Goal: Task Accomplishment & Management: Manage account settings

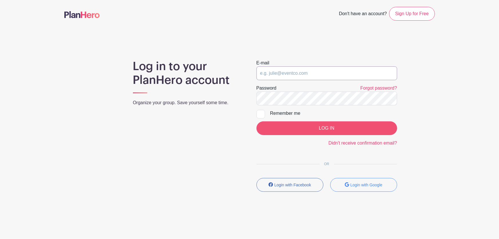
type input "[PERSON_NAME][EMAIL_ADDRESS][DOMAIN_NAME]"
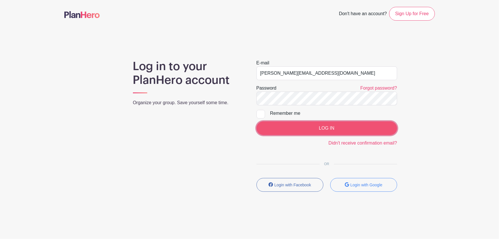
click at [292, 130] on input "LOG IN" at bounding box center [327, 128] width 141 height 14
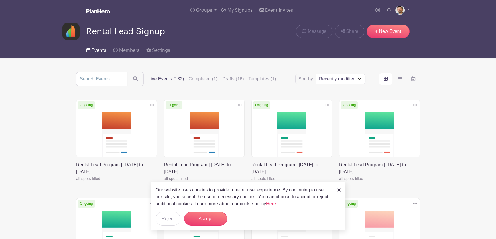
click at [76, 182] on link at bounding box center [76, 182] width 0 height 0
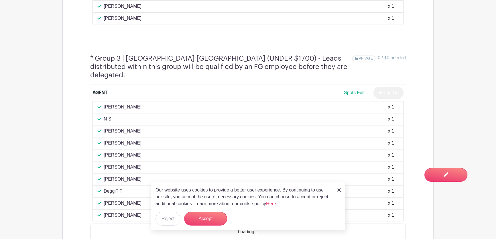
scroll to position [842, 0]
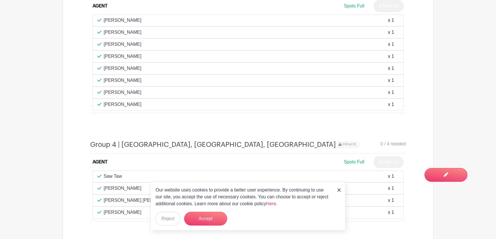
click at [340, 190] on img at bounding box center [338, 189] width 3 height 3
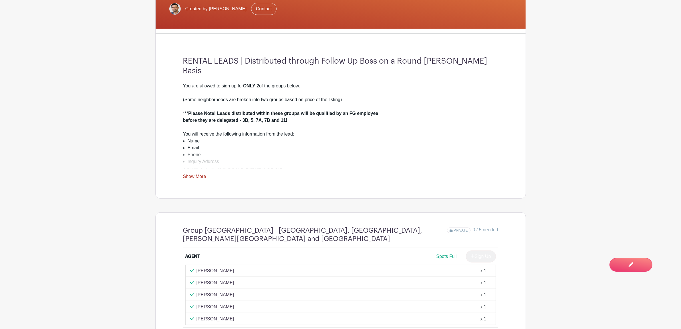
scroll to position [0, 0]
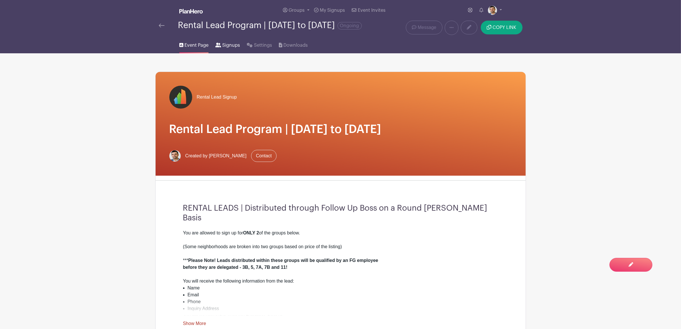
click at [223, 48] on span "Signups" at bounding box center [231, 45] width 18 height 7
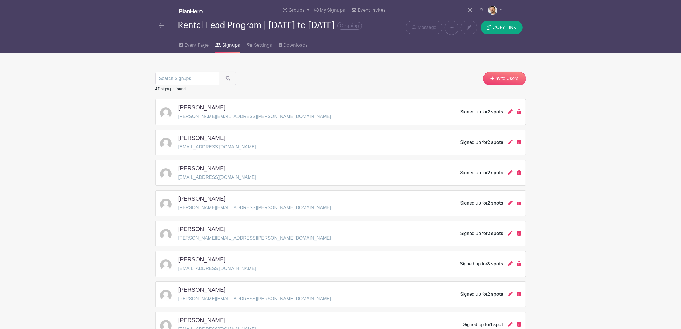
scroll to position [737, 0]
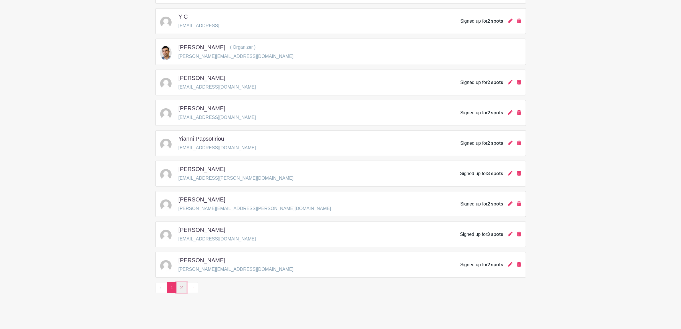
click at [184, 239] on link "2" at bounding box center [182, 287] width 10 height 11
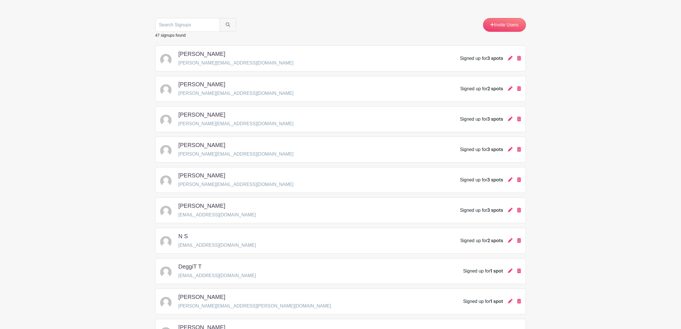
scroll to position [143, 0]
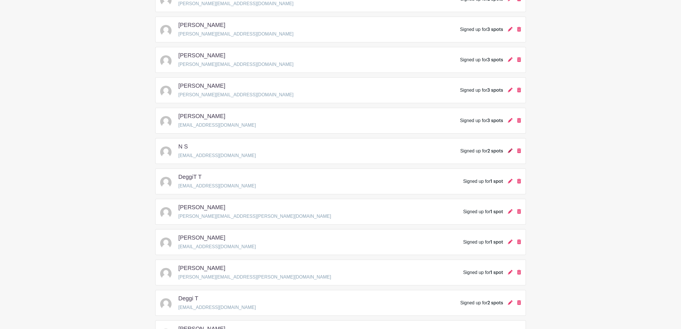
click at [495, 153] on icon at bounding box center [510, 150] width 5 height 5
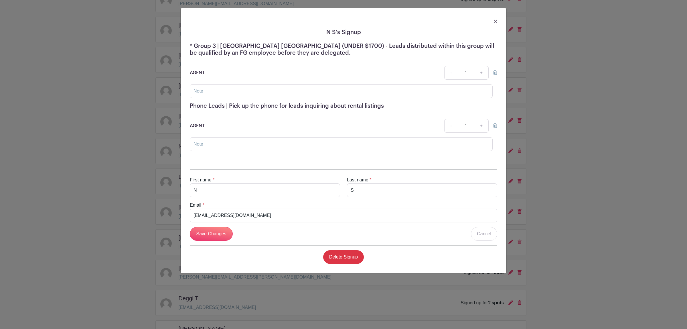
click at [84, 125] on div "N S's Signup * Group 3 | Lincoln Park Lakeview Wrigleyville (UNDER $1700) - Lea…" at bounding box center [343, 164] width 687 height 329
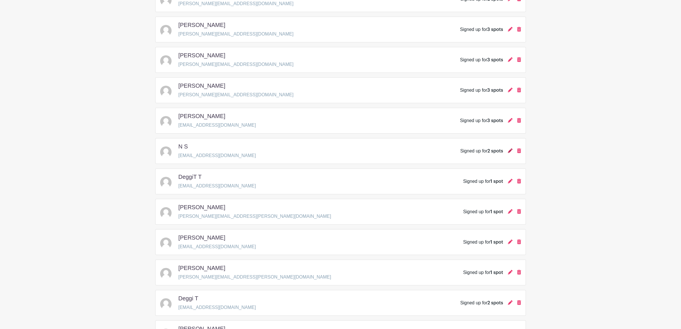
click at [495, 153] on link at bounding box center [510, 150] width 5 height 5
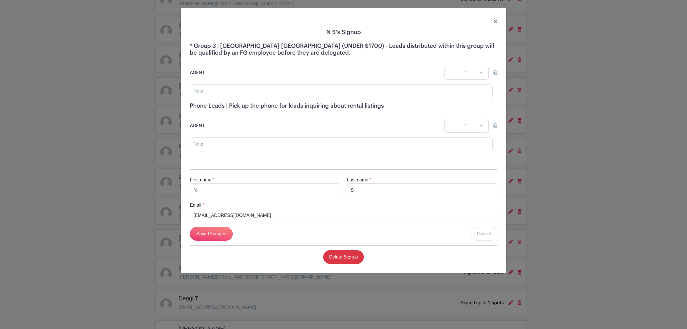
click at [495, 223] on div "N S's Signup * Group 3 | Lincoln Park Lakeview Wrigleyville (UNDER $1700) - Lea…" at bounding box center [343, 164] width 687 height 329
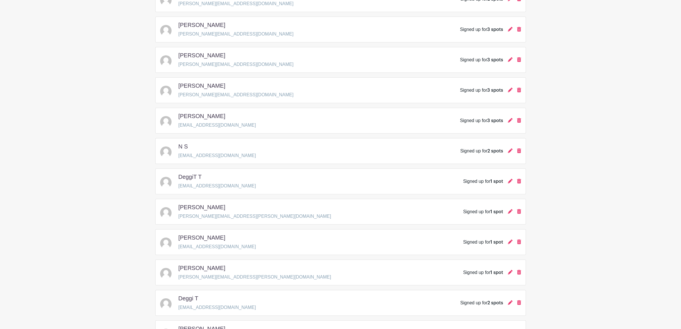
scroll to position [0, 0]
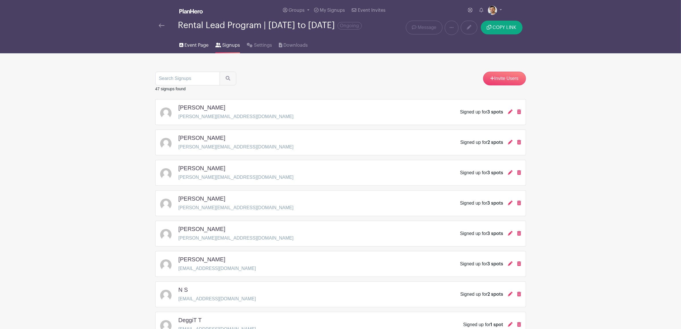
click at [195, 49] on span "Event Page" at bounding box center [197, 45] width 24 height 7
